Goal: Task Accomplishment & Management: Manage account settings

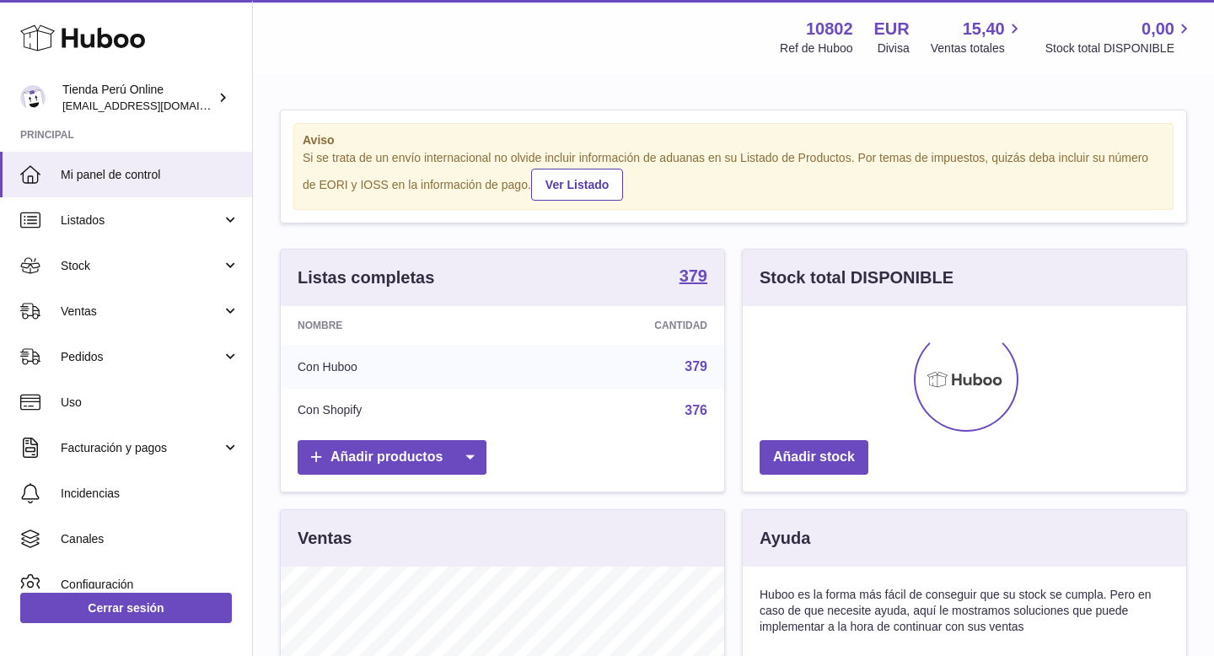
scroll to position [263, 444]
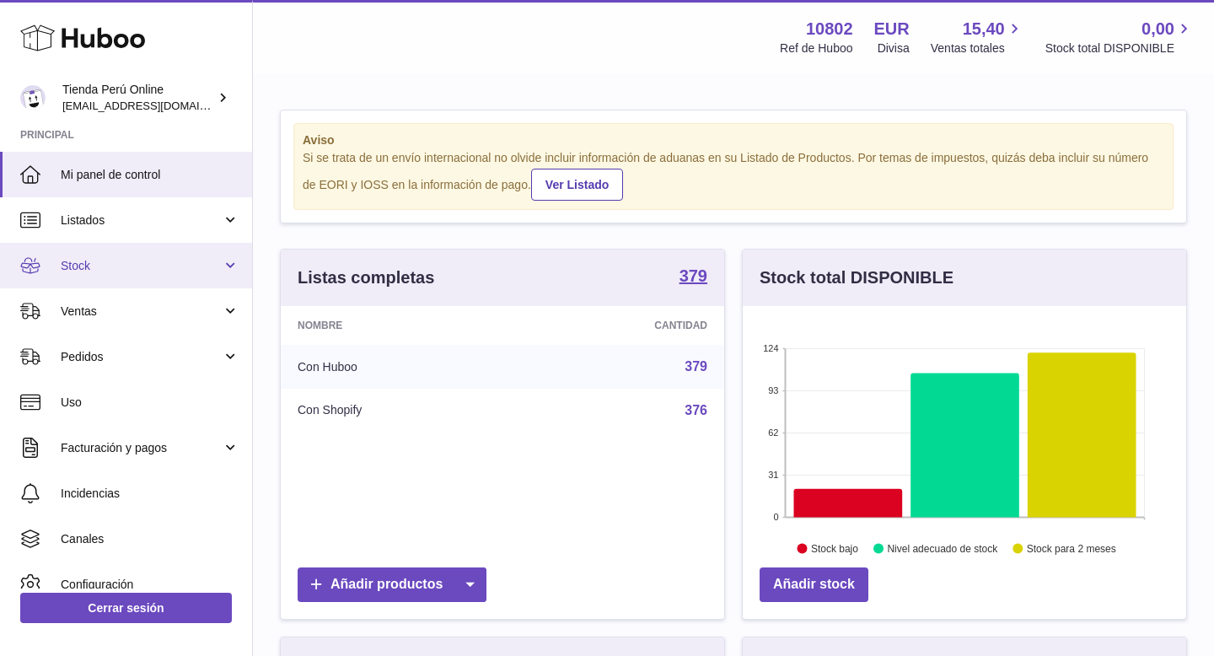
click at [146, 276] on link "Stock" at bounding box center [126, 266] width 252 height 46
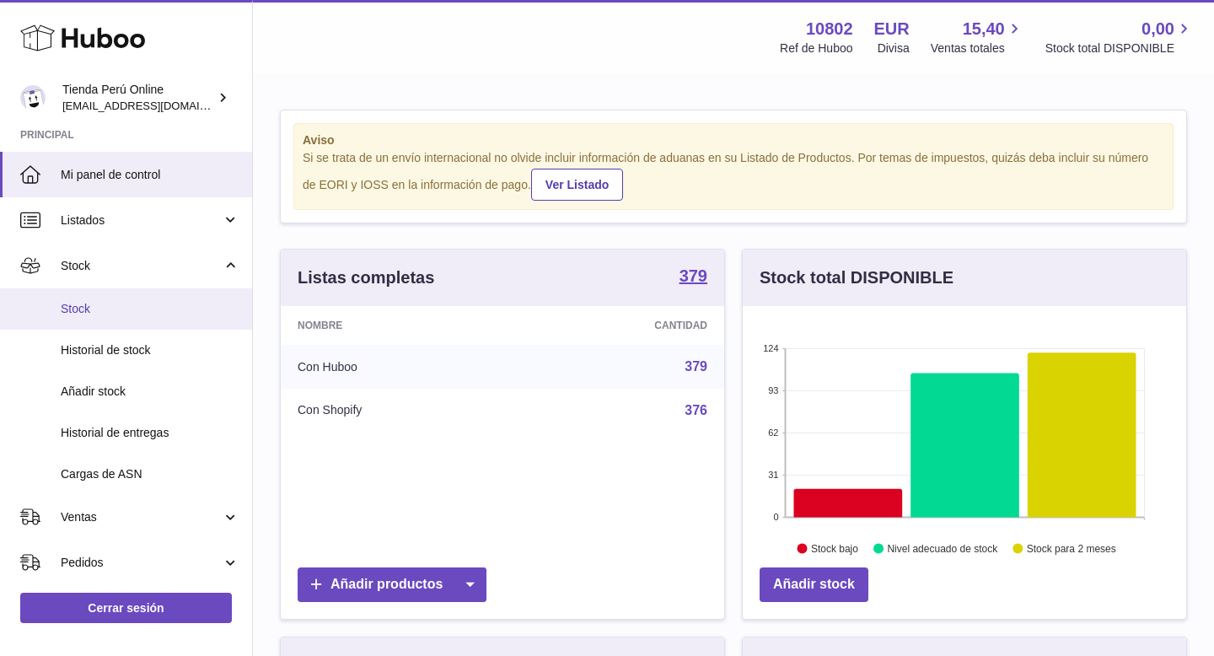
click at [139, 307] on span "Stock" at bounding box center [150, 309] width 179 height 16
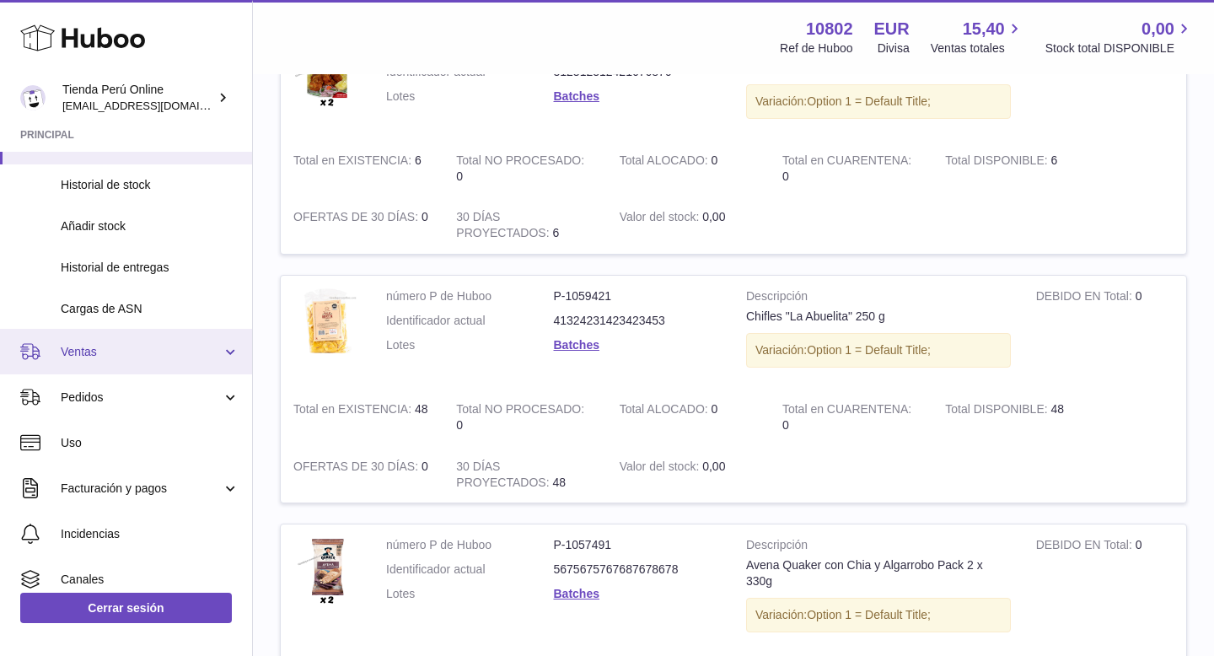
scroll to position [170, 0]
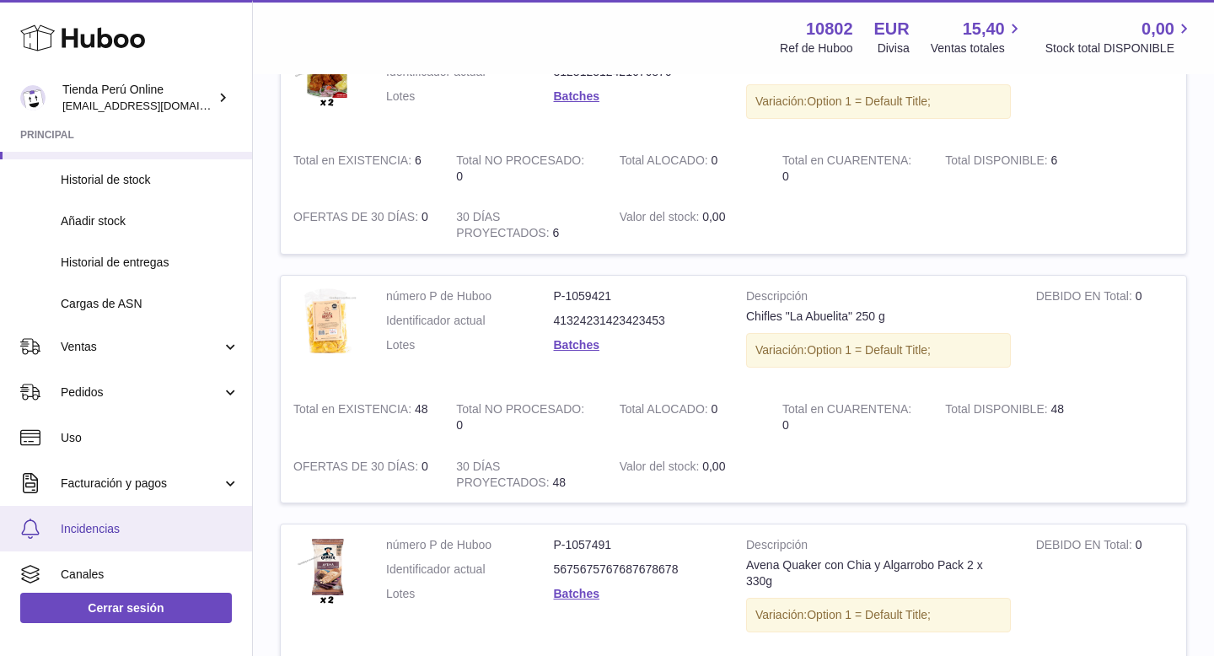
click at [133, 517] on link "Incidencias" at bounding box center [126, 529] width 252 height 46
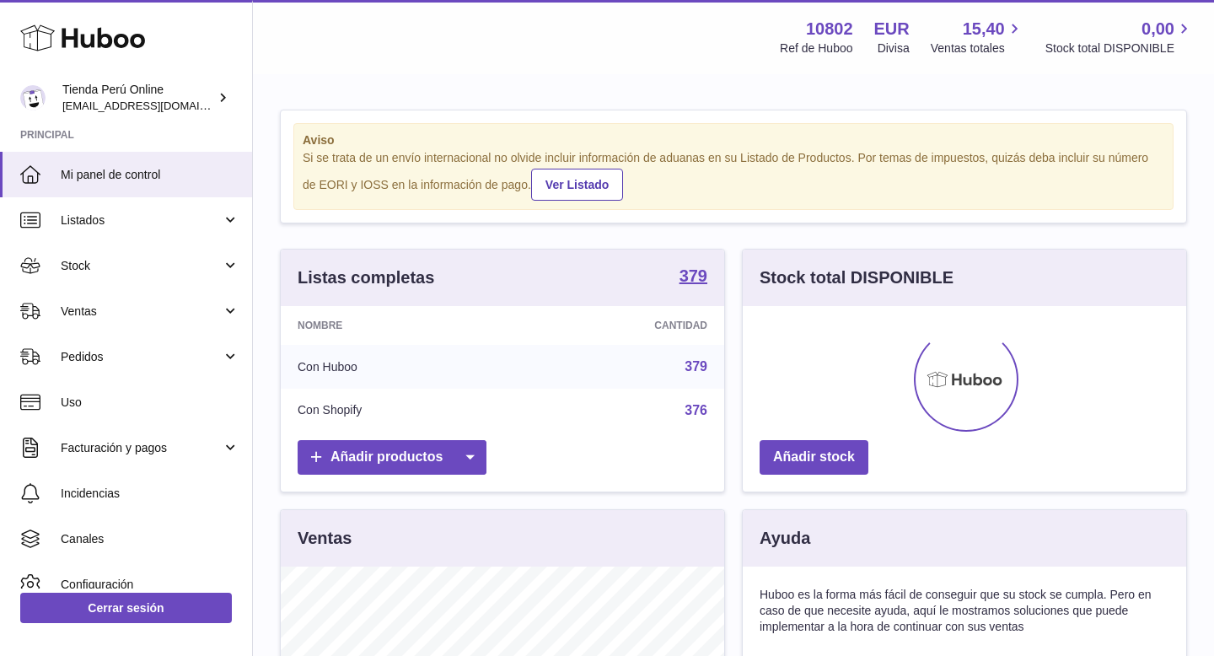
scroll to position [263, 444]
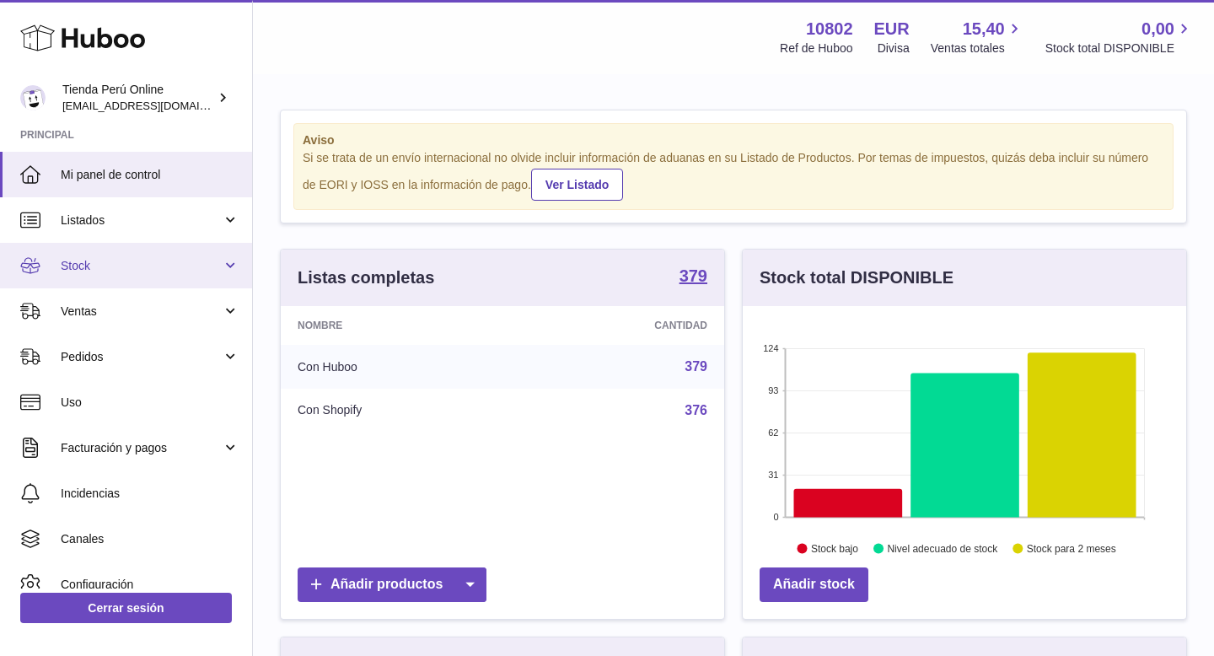
click at [85, 257] on link "Stock" at bounding box center [126, 266] width 252 height 46
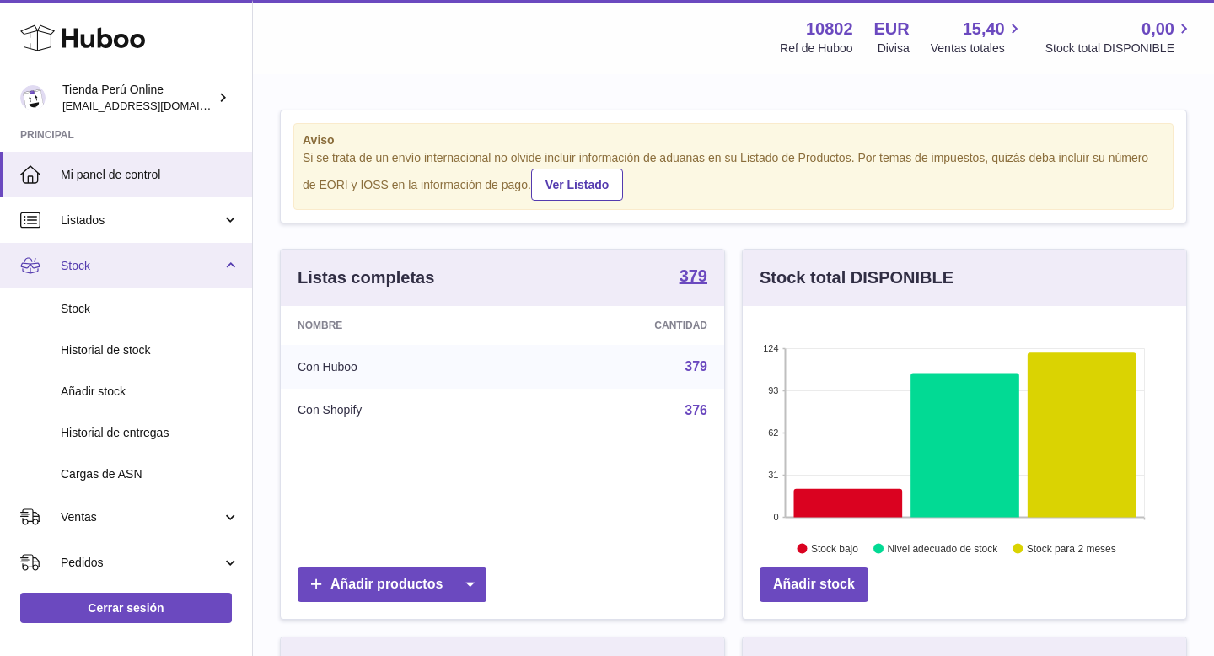
click at [137, 266] on span "Stock" at bounding box center [141, 266] width 161 height 16
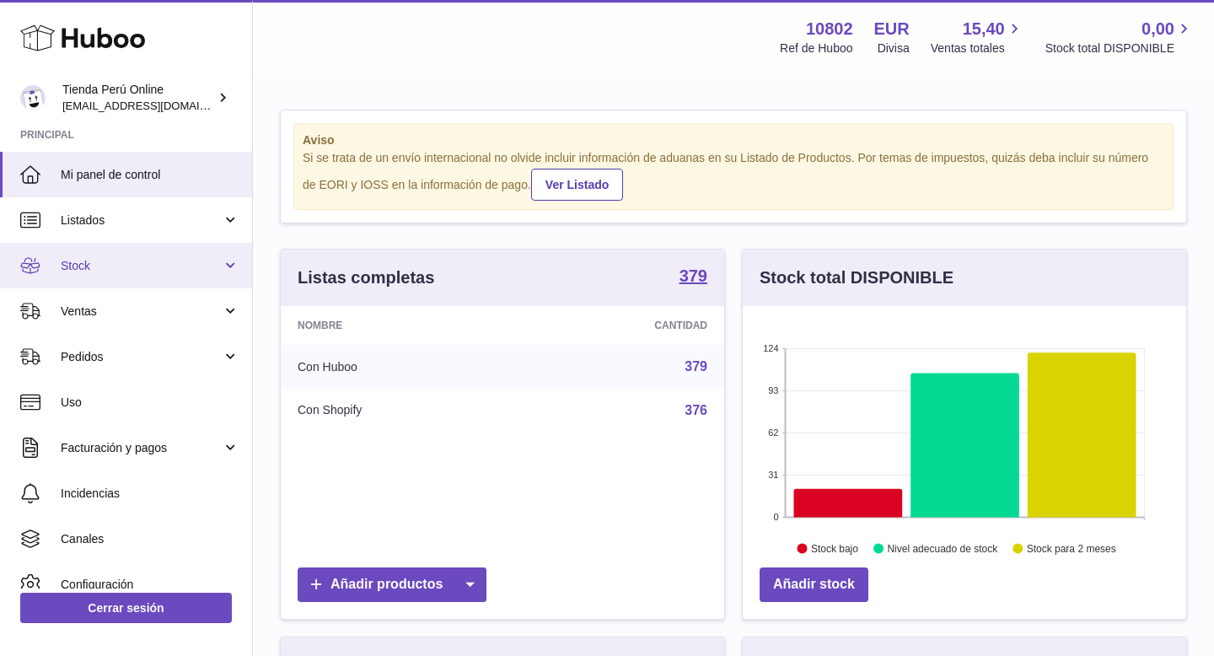
click at [141, 273] on link "Stock" at bounding box center [126, 266] width 252 height 46
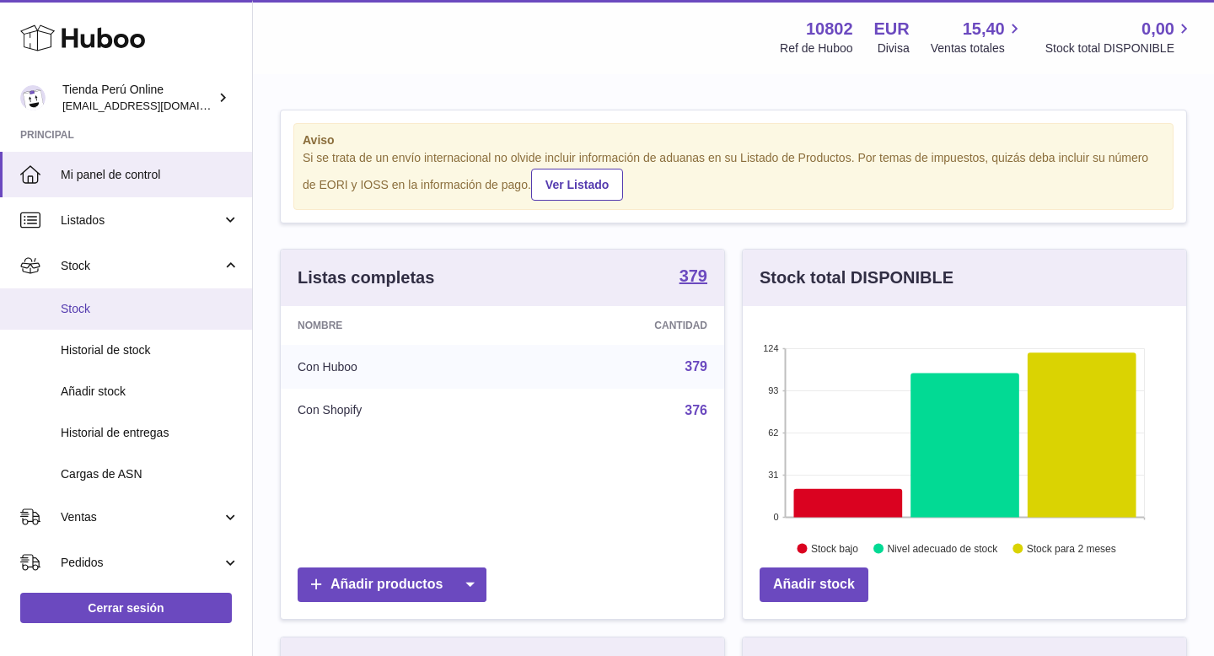
click at [147, 315] on span "Stock" at bounding box center [150, 309] width 179 height 16
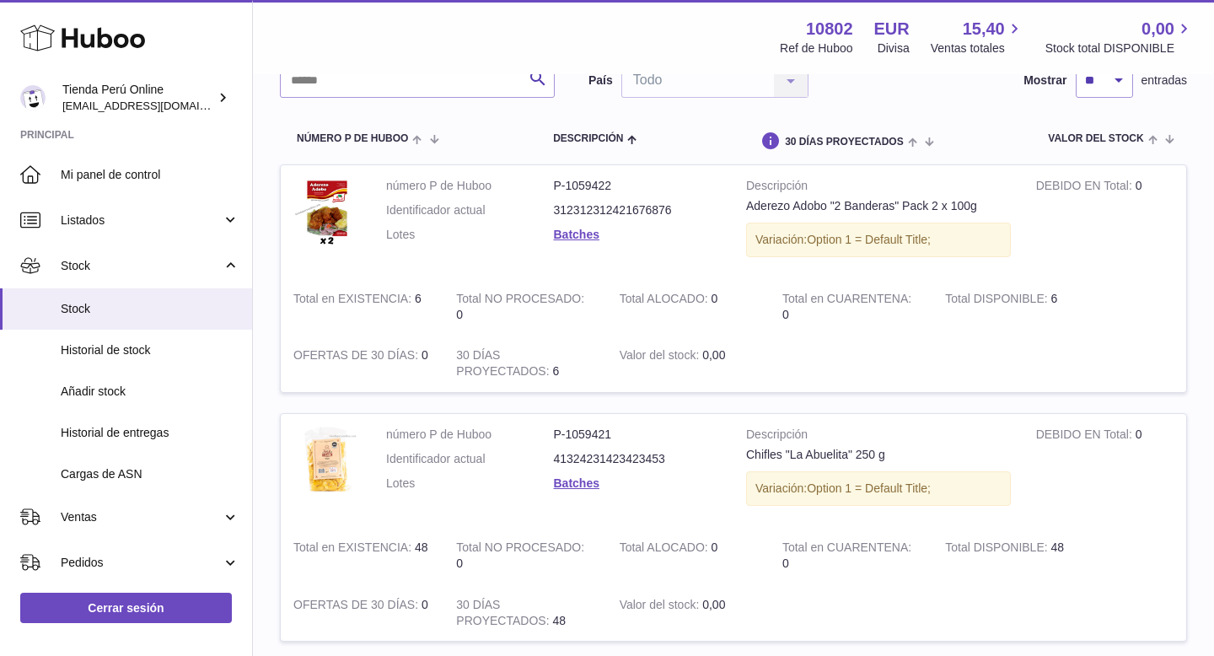
scroll to position [160, 0]
